Goal: Task Accomplishment & Management: Use online tool/utility

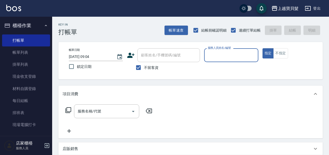
click at [220, 61] on div "服務人員姓名/編號" at bounding box center [231, 55] width 54 height 14
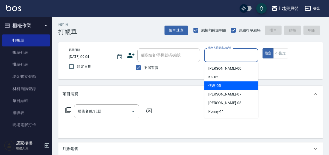
click at [214, 84] on span "依君 -05" at bounding box center [214, 85] width 13 height 5
type input "依君-05"
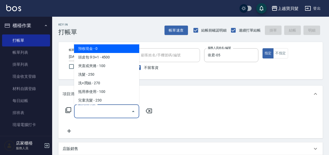
click at [93, 111] on input "服務名稱/代號" at bounding box center [102, 111] width 53 height 9
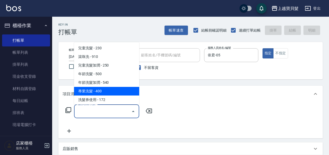
scroll to position [78, 0]
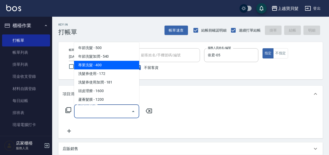
click at [111, 64] on span "專業洗髮 - 400" at bounding box center [106, 65] width 65 height 9
type input "專業洗髮(109)"
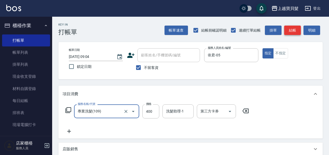
click at [295, 30] on button "結帳" at bounding box center [292, 31] width 17 height 10
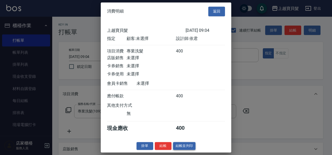
click at [189, 148] on button "結帳並列印" at bounding box center [184, 146] width 23 height 8
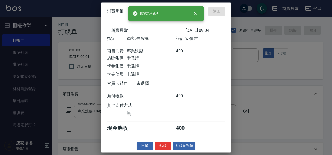
type input "[DATE] 15:15"
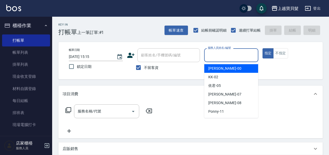
click at [225, 56] on input "服務人員姓名/編號" at bounding box center [230, 55] width 49 height 9
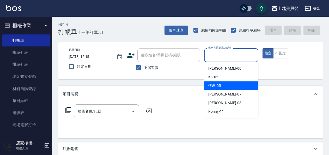
click at [211, 82] on div "依君 -05" at bounding box center [231, 85] width 54 height 9
type input "依君-05"
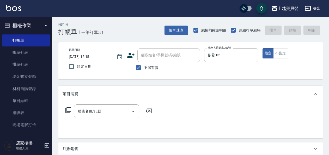
click at [68, 109] on icon at bounding box center [68, 110] width 6 height 6
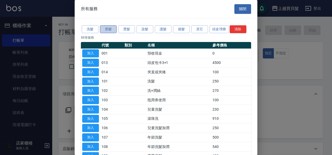
click at [106, 30] on button "剪髮" at bounding box center [108, 29] width 17 height 8
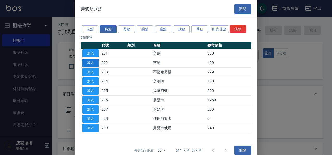
click at [89, 62] on button "加入" at bounding box center [90, 63] width 17 height 8
type input "剪髮(202)"
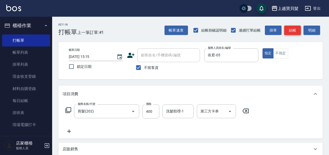
click at [285, 28] on button "結帳" at bounding box center [292, 31] width 17 height 10
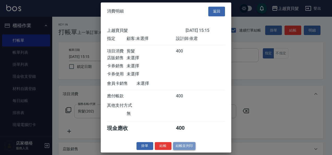
click at [177, 150] on button "結帳並列印" at bounding box center [184, 146] width 23 height 8
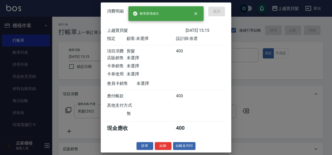
type input "[DATE] 15:16"
